Goal: Information Seeking & Learning: Learn about a topic

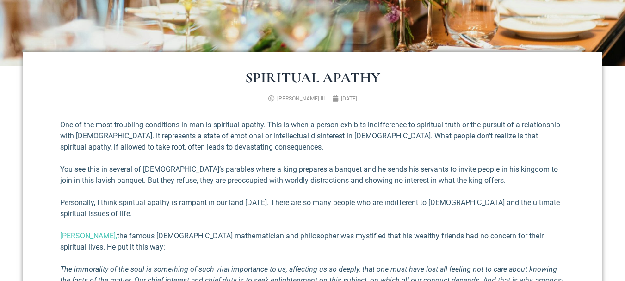
scroll to position [268, 0]
click at [92, 136] on p "One of the most troubling conditions in man is spiritual apathy. This is when a…" at bounding box center [312, 136] width 505 height 33
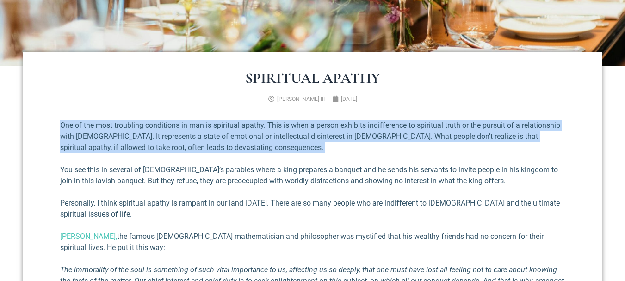
click at [92, 136] on p "One of the most troubling conditions in man is spiritual apathy. This is when a…" at bounding box center [312, 136] width 505 height 33
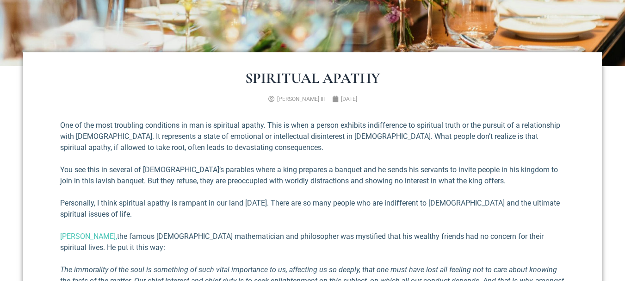
click at [92, 136] on p "One of the most troubling conditions in man is spiritual apathy. This is when a…" at bounding box center [312, 136] width 505 height 33
click at [267, 123] on p "One of the most troubling conditions in man is spiritual apathy. This is when a…" at bounding box center [312, 136] width 505 height 33
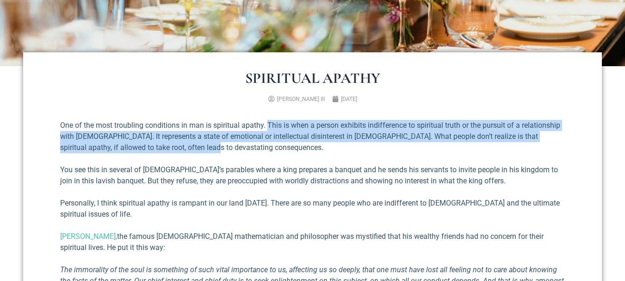
copy p "This is when a person exhibits indifference to spiritual truth or the pursuit o…"
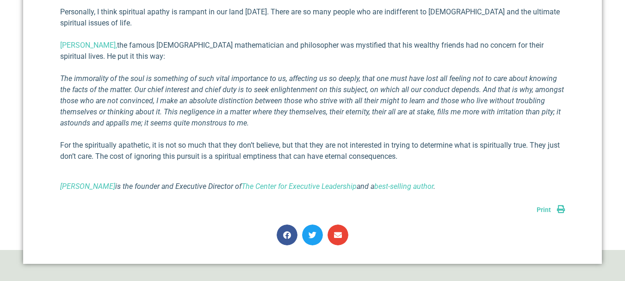
scroll to position [490, 0]
